Goal: Task Accomplishment & Management: Complete application form

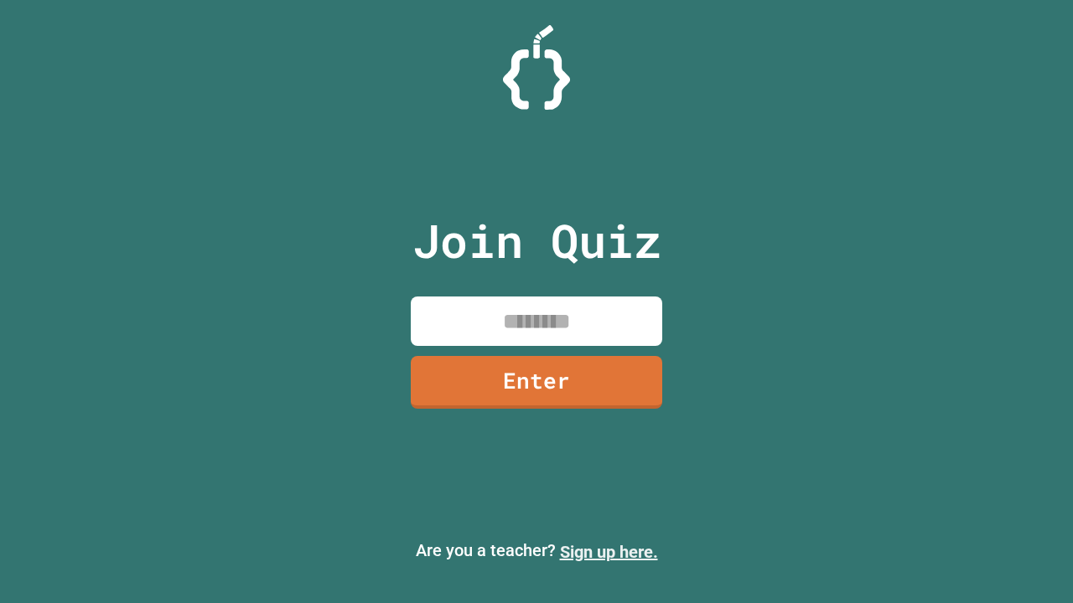
click at [608, 552] on link "Sign up here." at bounding box center [609, 552] width 98 height 20
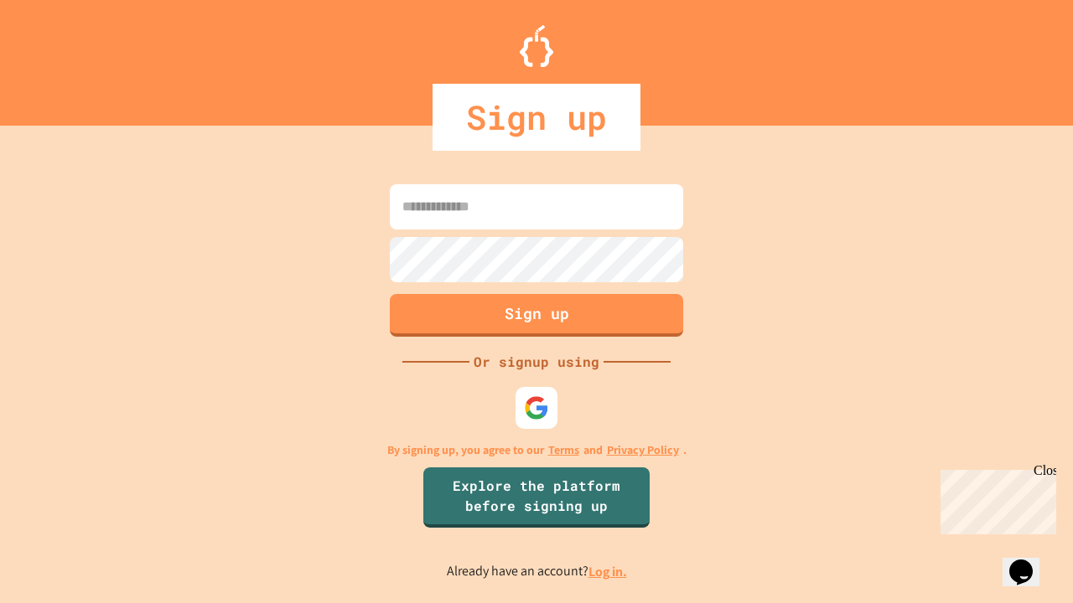
click at [608, 572] on link "Log in." at bounding box center [607, 572] width 39 height 18
